Goal: Task Accomplishment & Management: Manage account settings

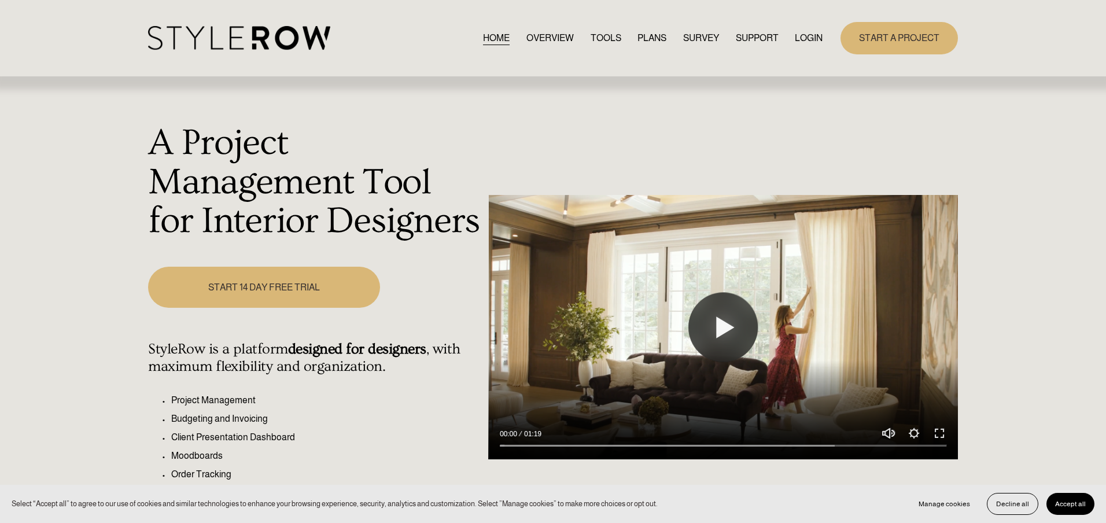
click at [809, 36] on link "LOGIN" at bounding box center [809, 38] width 28 height 16
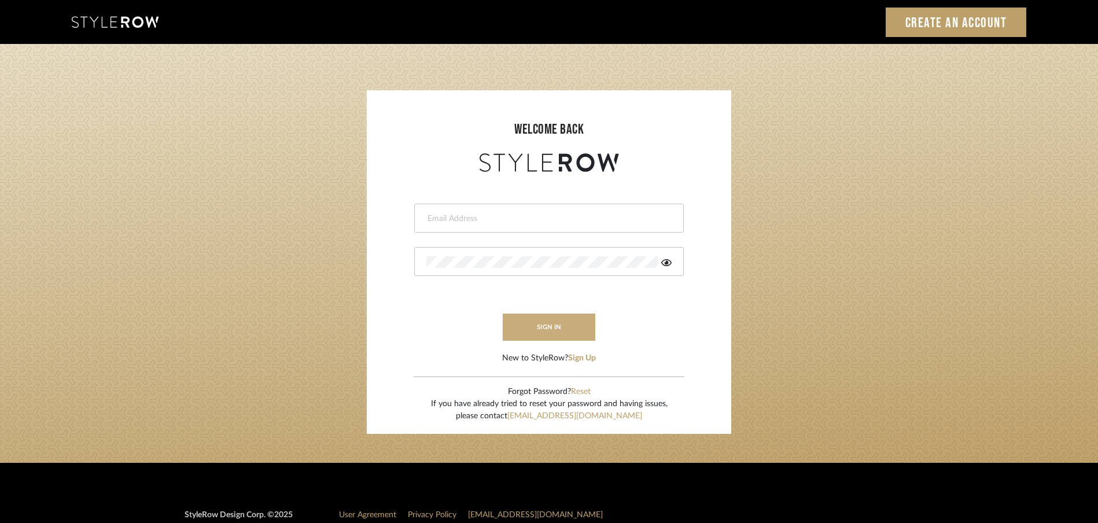
type input "rayeinteriordesign@gmail.com"
click at [529, 333] on button "sign in" at bounding box center [549, 327] width 93 height 27
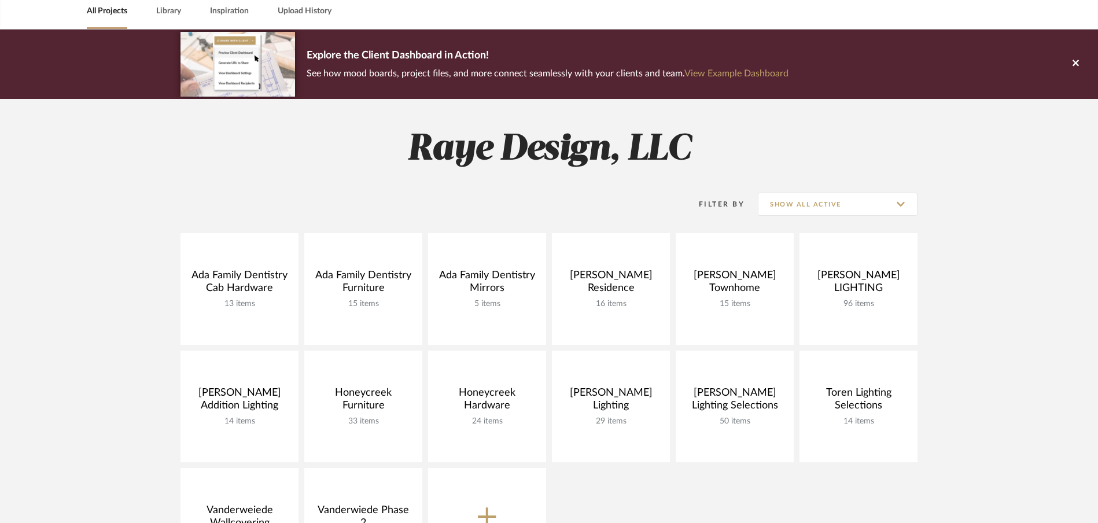
scroll to position [54, 0]
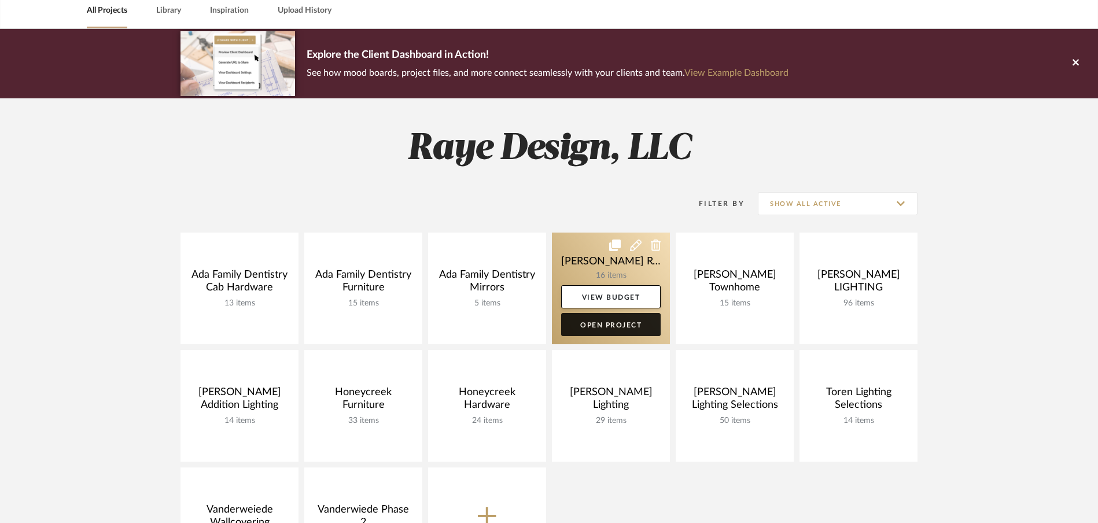
click at [612, 330] on link "Open Project" at bounding box center [611, 324] width 100 height 23
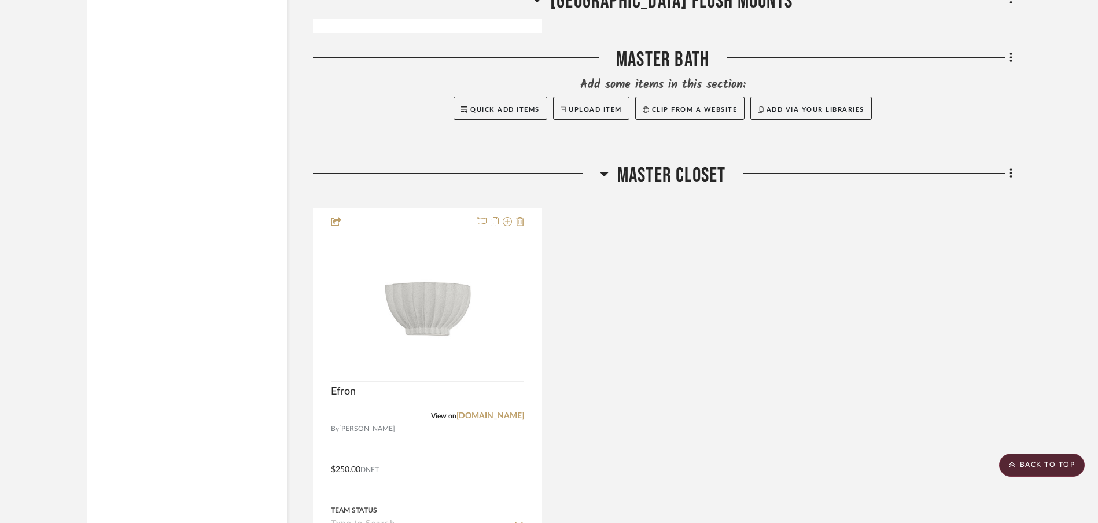
scroll to position [2059, 0]
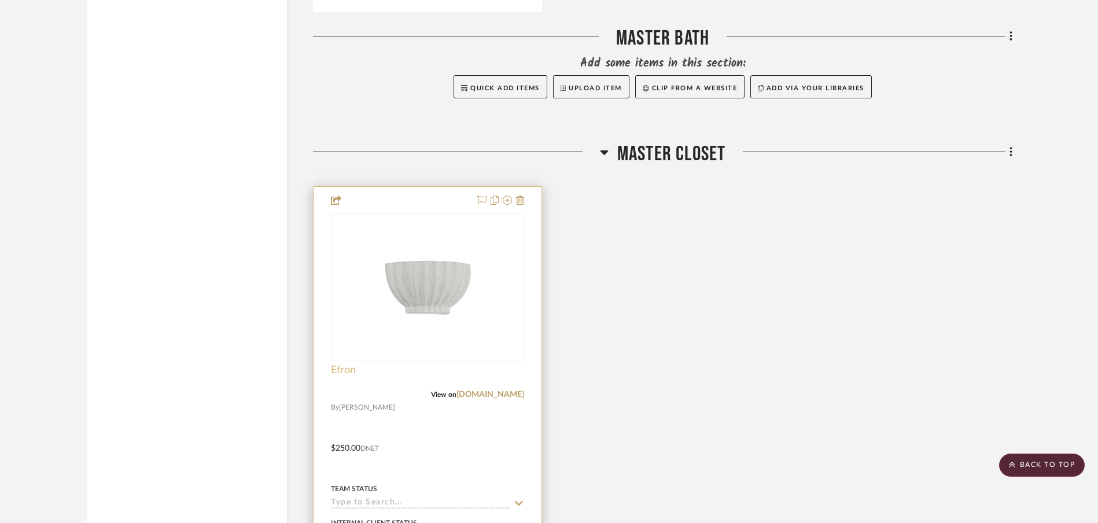
click at [340, 369] on span "Efron" at bounding box center [343, 370] width 25 height 13
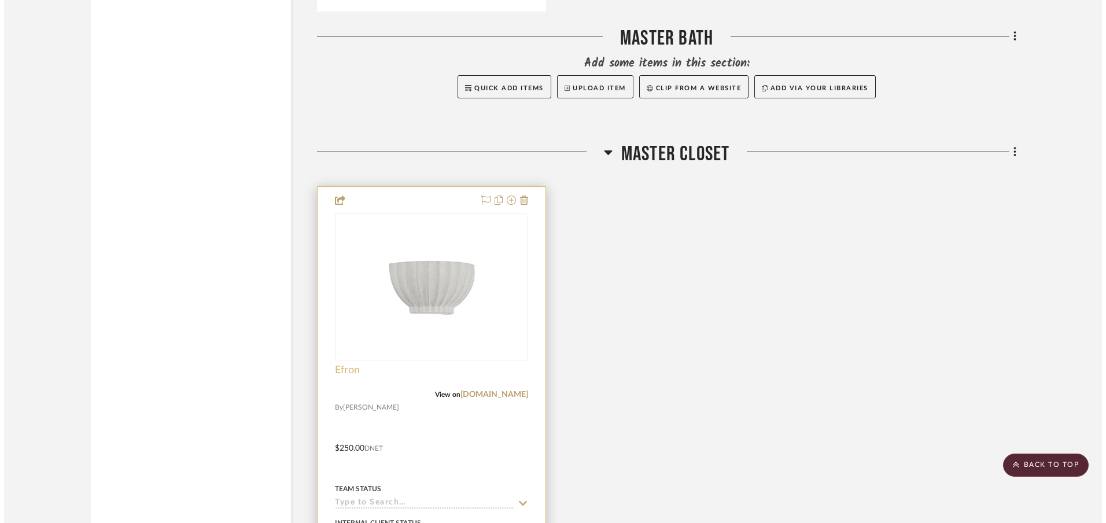
scroll to position [0, 0]
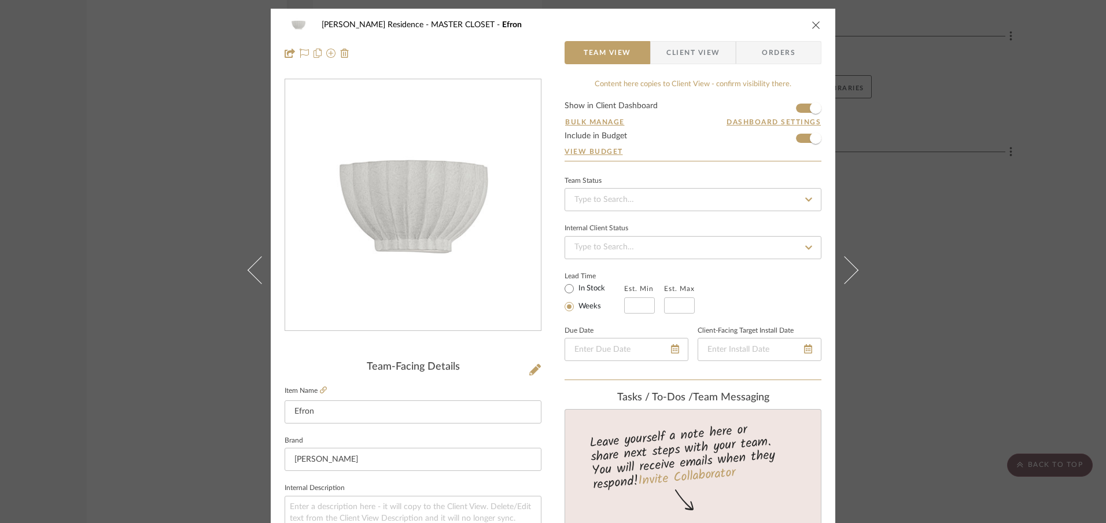
click at [812, 23] on icon "close" at bounding box center [816, 24] width 9 height 9
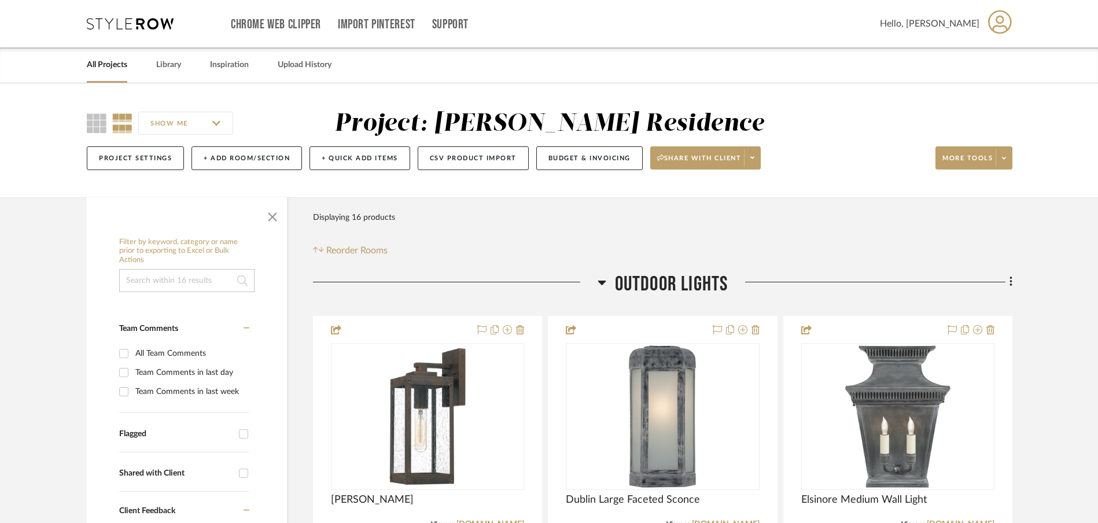
click at [114, 68] on link "All Projects" at bounding box center [107, 65] width 41 height 16
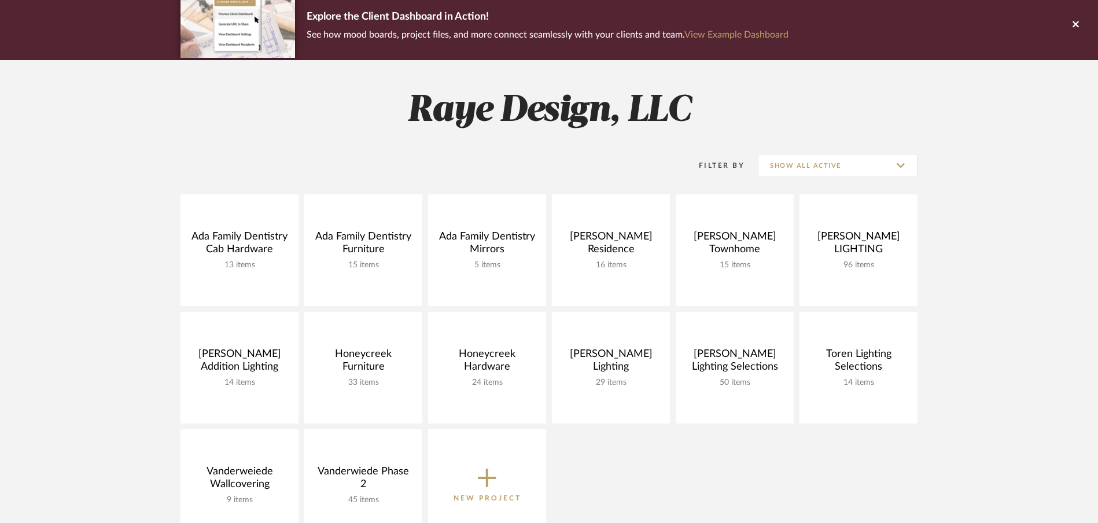
scroll to position [93, 0]
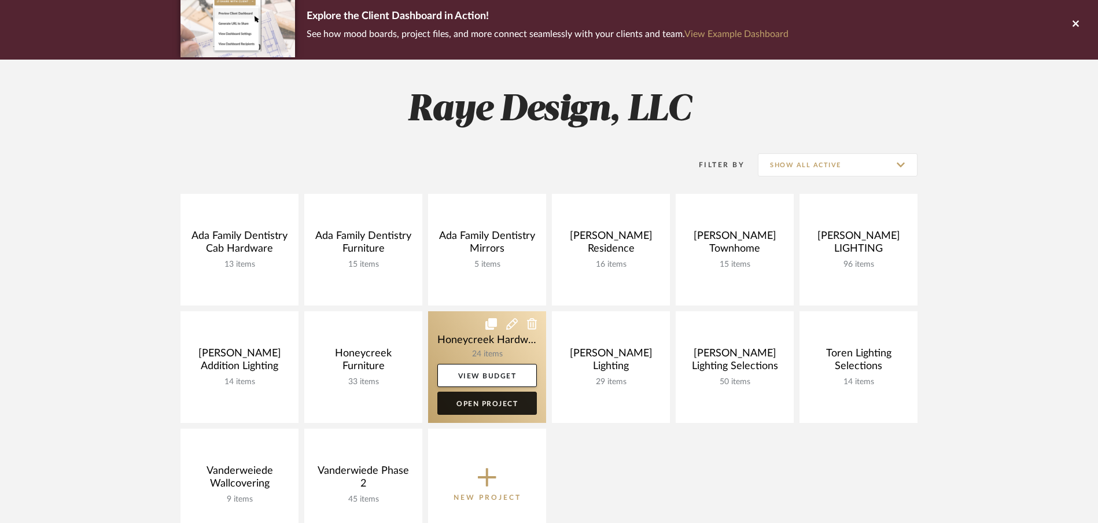
click at [480, 413] on link "Open Project" at bounding box center [487, 403] width 100 height 23
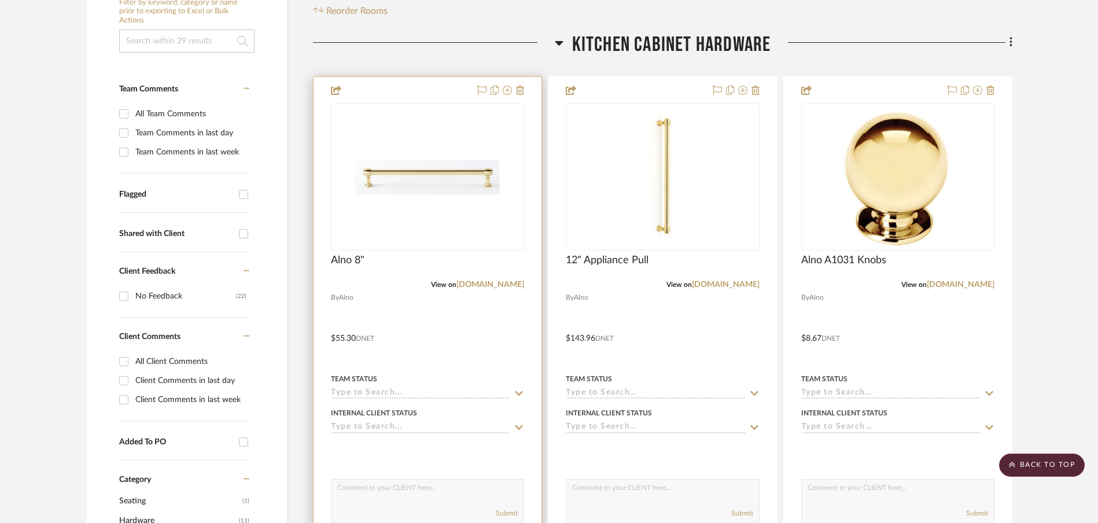
scroll to position [215, 0]
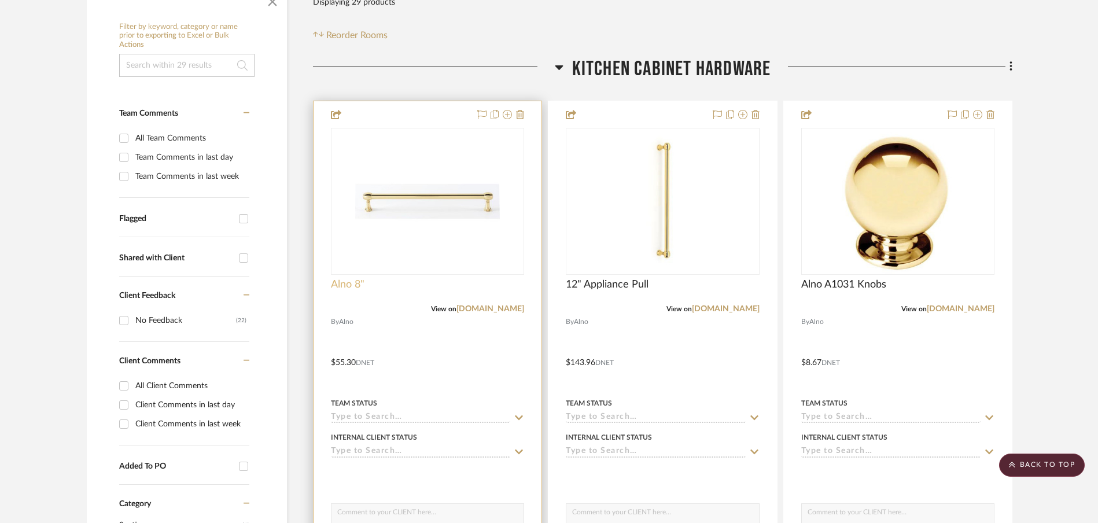
click at [351, 282] on span "Alno 8"" at bounding box center [348, 284] width 34 height 13
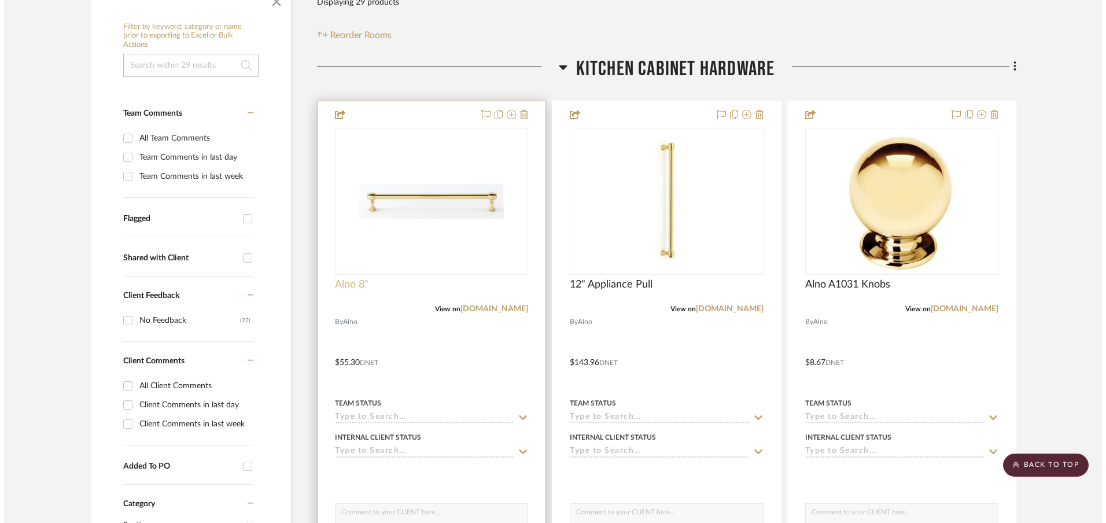
scroll to position [0, 0]
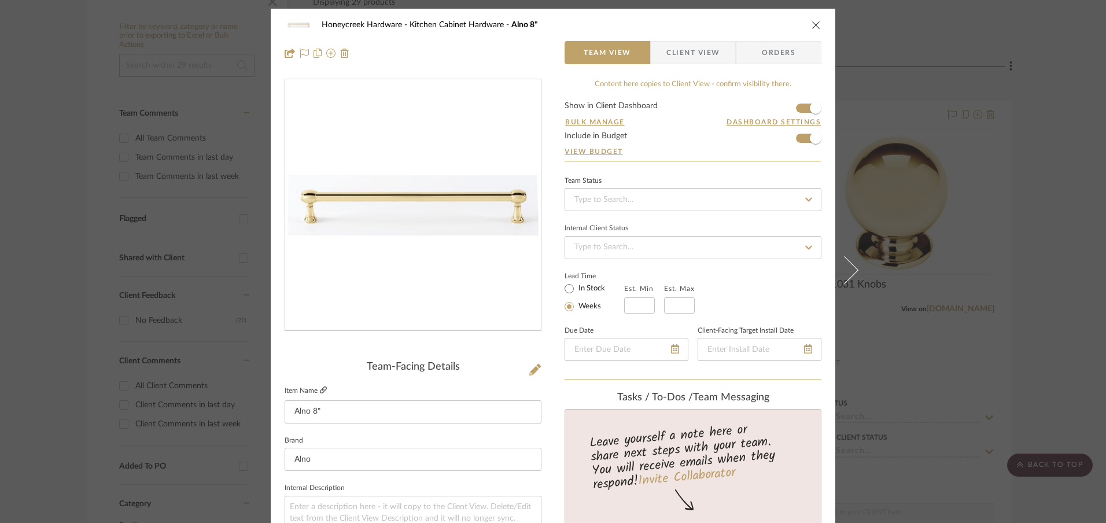
click at [322, 391] on icon at bounding box center [323, 390] width 7 height 7
